Goal: Check status: Check status

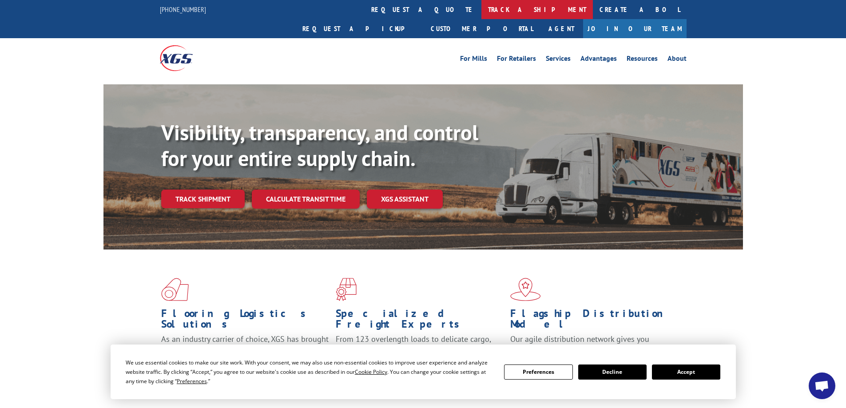
click at [481, 14] on link "track a shipment" at bounding box center [536, 9] width 111 height 19
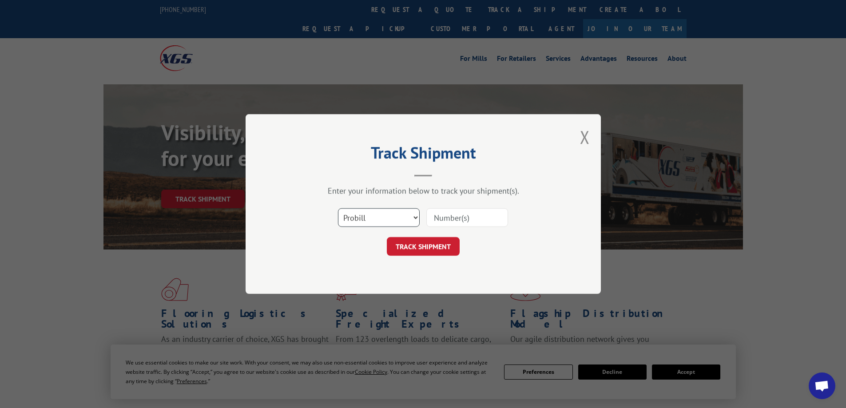
click at [374, 212] on select "Select category... Probill BOL PO" at bounding box center [379, 217] width 82 height 19
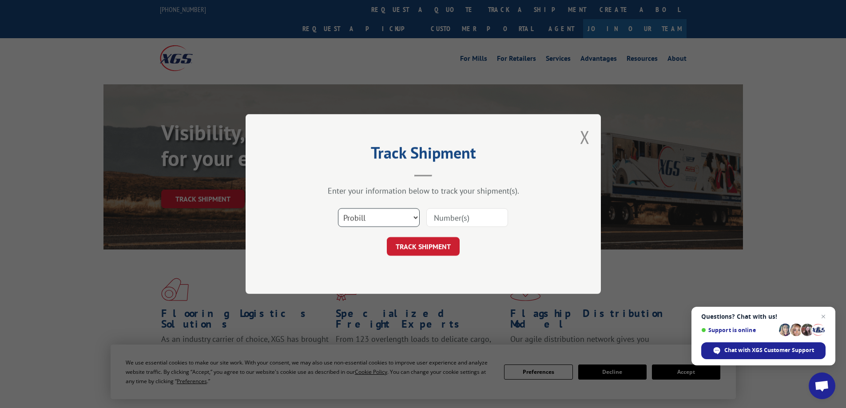
select select "bol"
click at [338, 208] on select "Select category... Probill BOL PO" at bounding box center [379, 217] width 82 height 19
click at [455, 219] on input at bounding box center [467, 217] width 82 height 19
paste input "6973969"
type input "6973969"
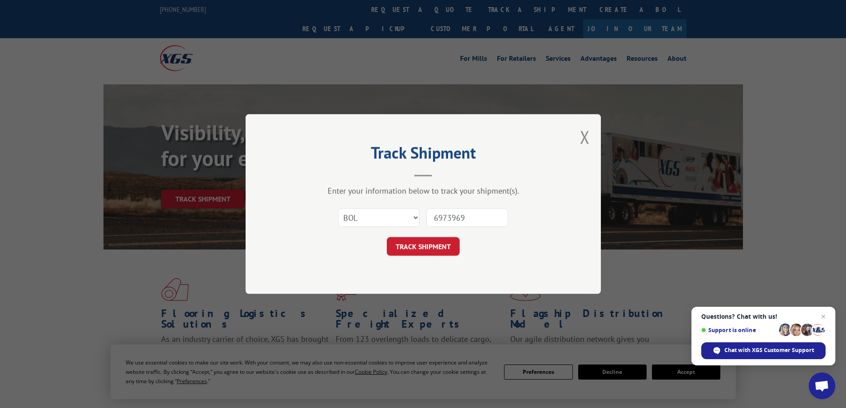
click at [387, 237] on button "TRACK SHIPMENT" at bounding box center [423, 246] width 73 height 19
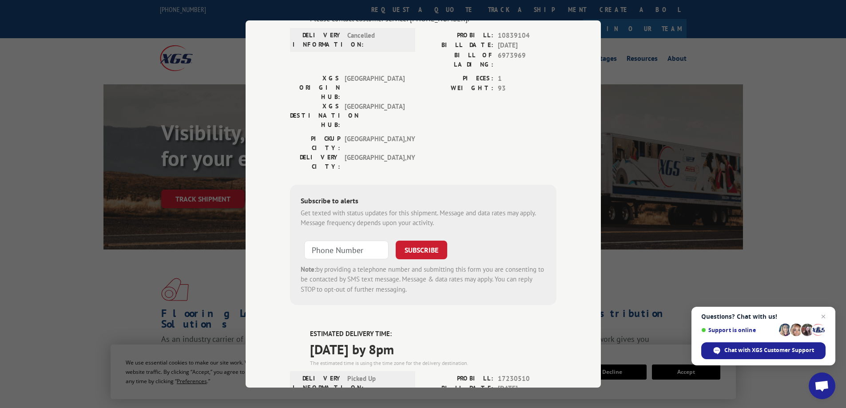
scroll to position [133, 0]
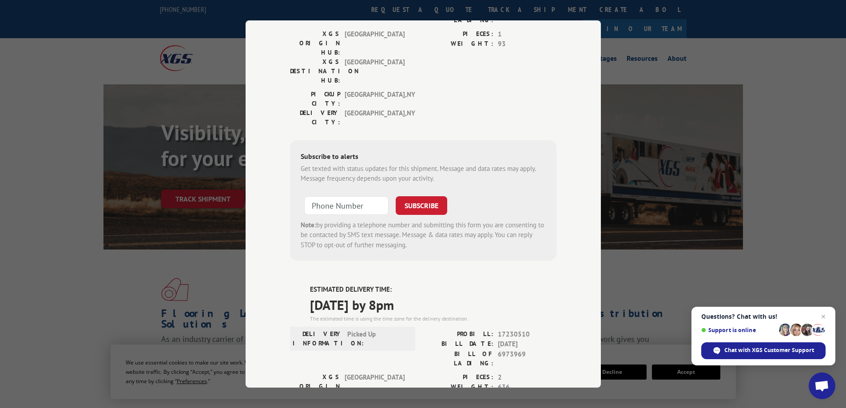
drag, startPoint x: 442, startPoint y: 250, endPoint x: 434, endPoint y: 251, distance: 8.5
click at [434, 295] on span "[DATE] by 8pm" at bounding box center [433, 305] width 247 height 20
click at [488, 295] on span "[DATE] by 8pm" at bounding box center [433, 305] width 247 height 20
drag, startPoint x: 435, startPoint y: 254, endPoint x: 306, endPoint y: 259, distance: 128.5
click at [310, 295] on span "[DATE] by 8pm" at bounding box center [433, 305] width 247 height 20
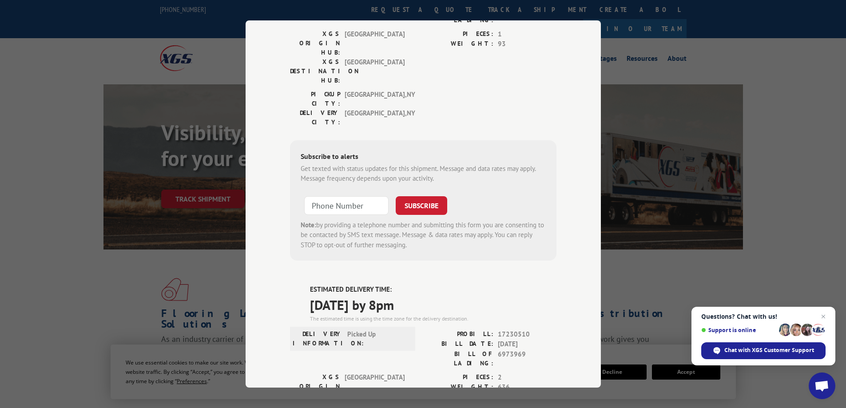
copy span "[DATE] by 8pm"
